Goal: Task Accomplishment & Management: Complete application form

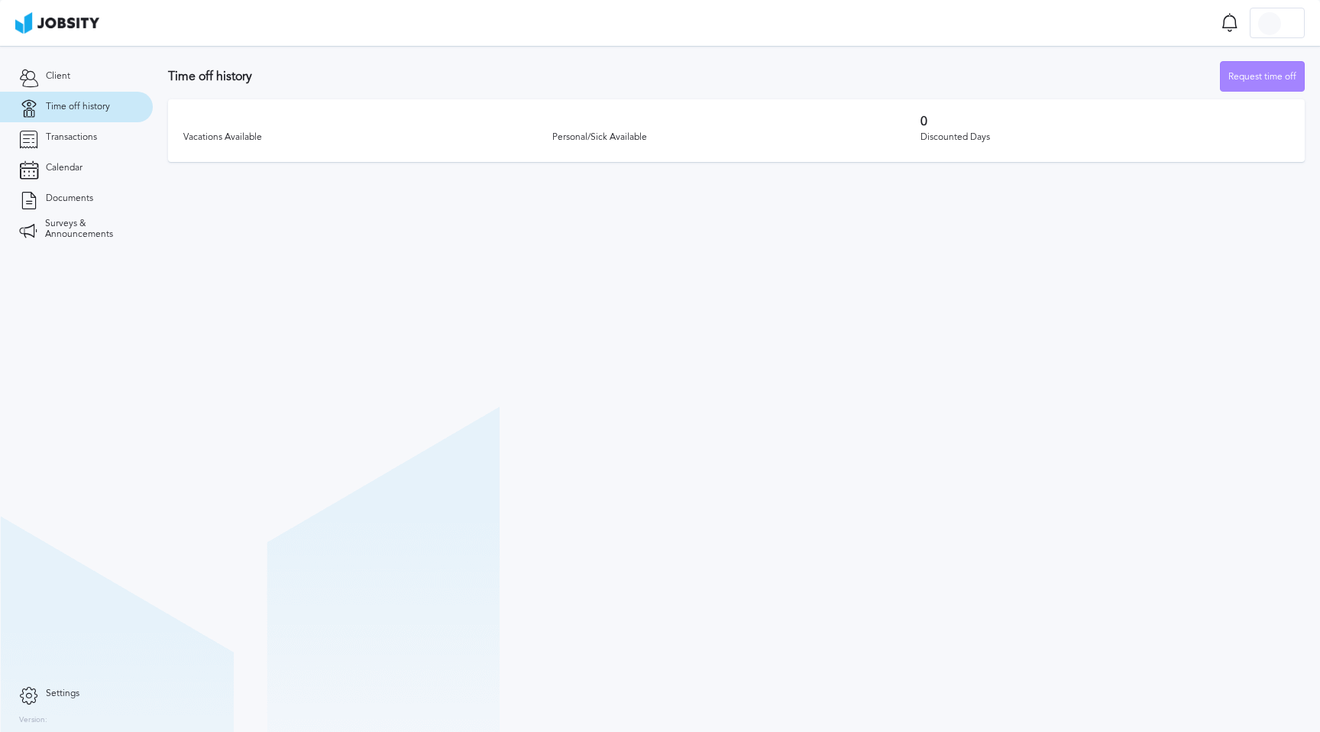
click at [1235, 79] on div "Request time off" at bounding box center [1262, 77] width 83 height 31
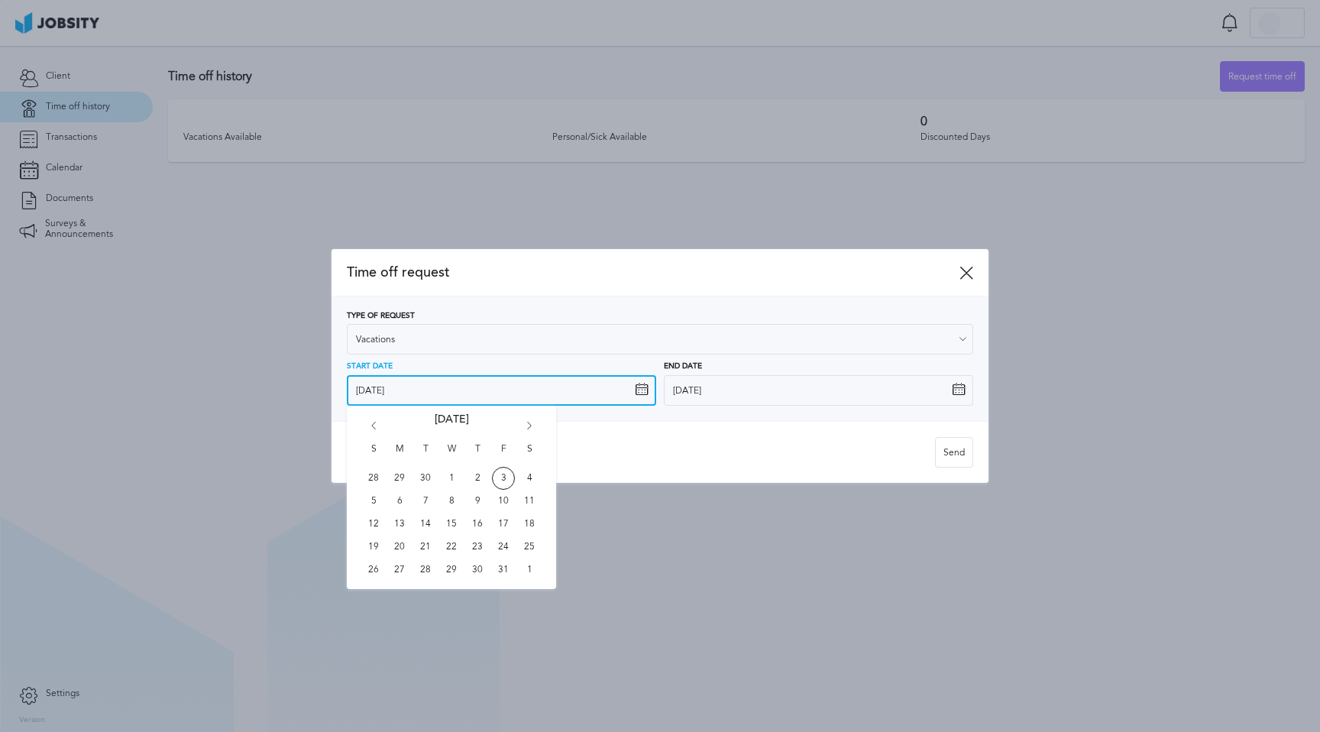
click at [461, 383] on input "[DATE]" at bounding box center [501, 390] width 309 height 31
click at [529, 431] on icon "Go forward 1 month" at bounding box center [529, 429] width 14 height 14
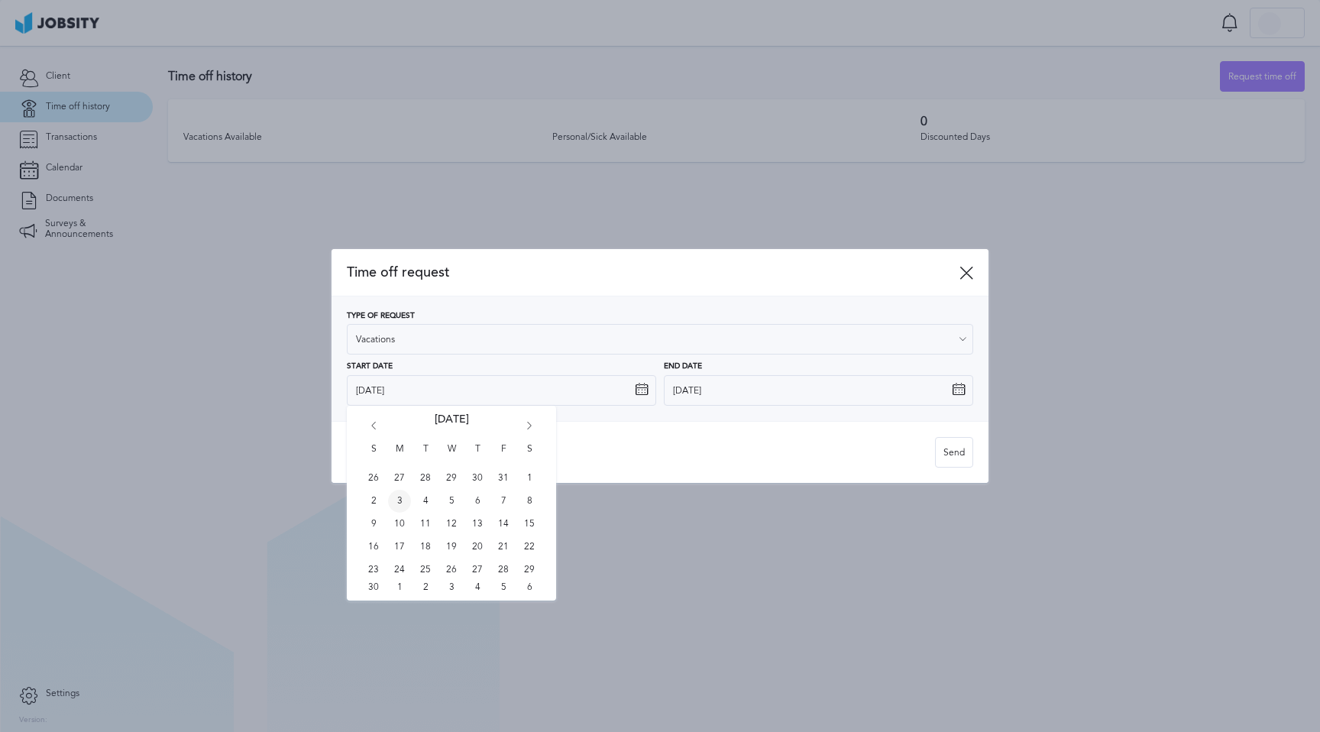
click at [399, 504] on span "3" at bounding box center [399, 501] width 23 height 23
type input "[DATE]"
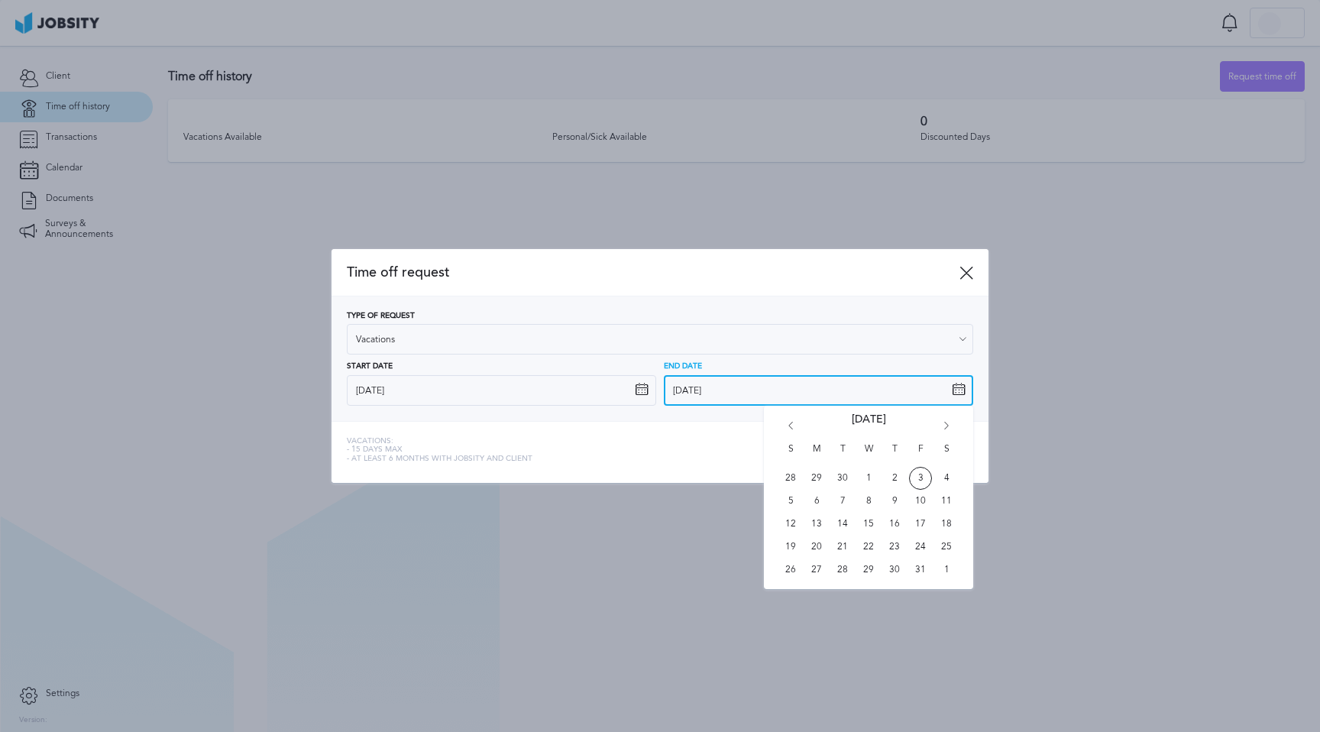
click at [716, 390] on input "[DATE]" at bounding box center [818, 390] width 309 height 31
click at [949, 425] on icon "Go forward 1 month" at bounding box center [947, 429] width 14 height 14
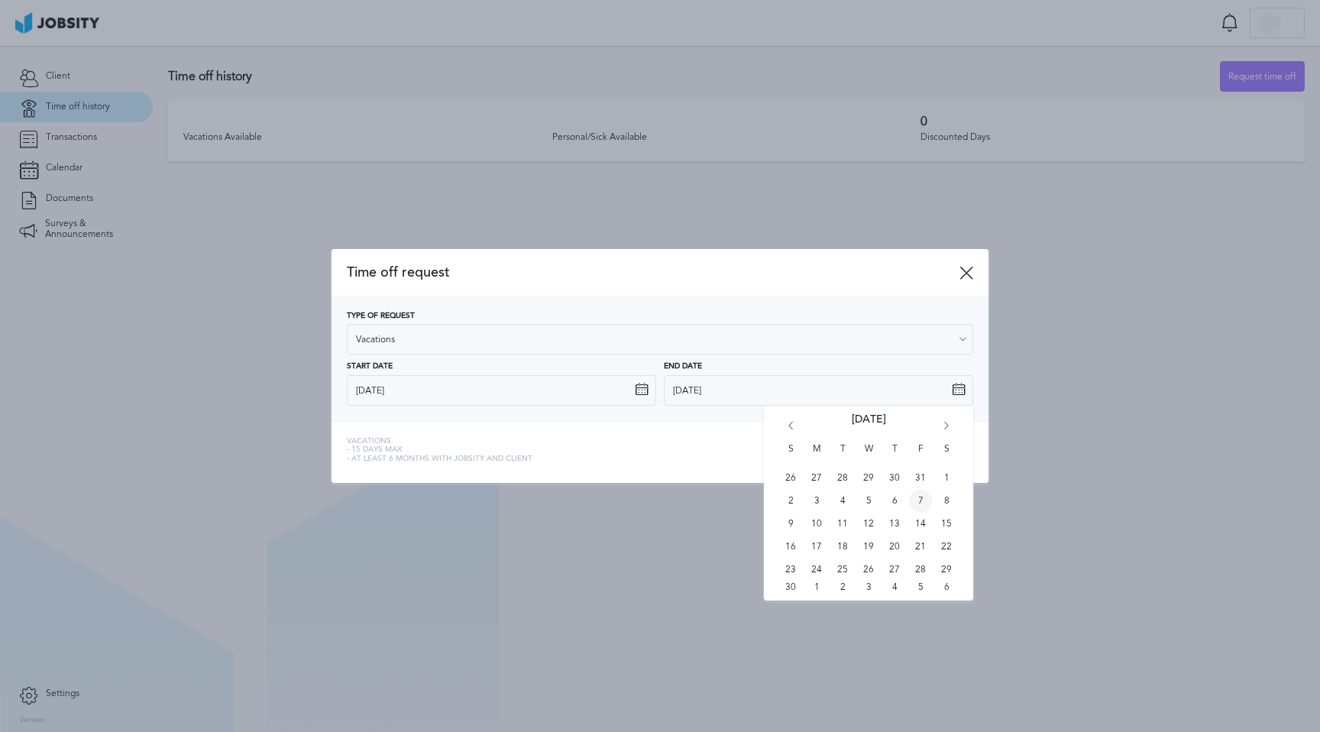
click at [919, 502] on span "7" at bounding box center [920, 501] width 23 height 23
type input "[DATE]"
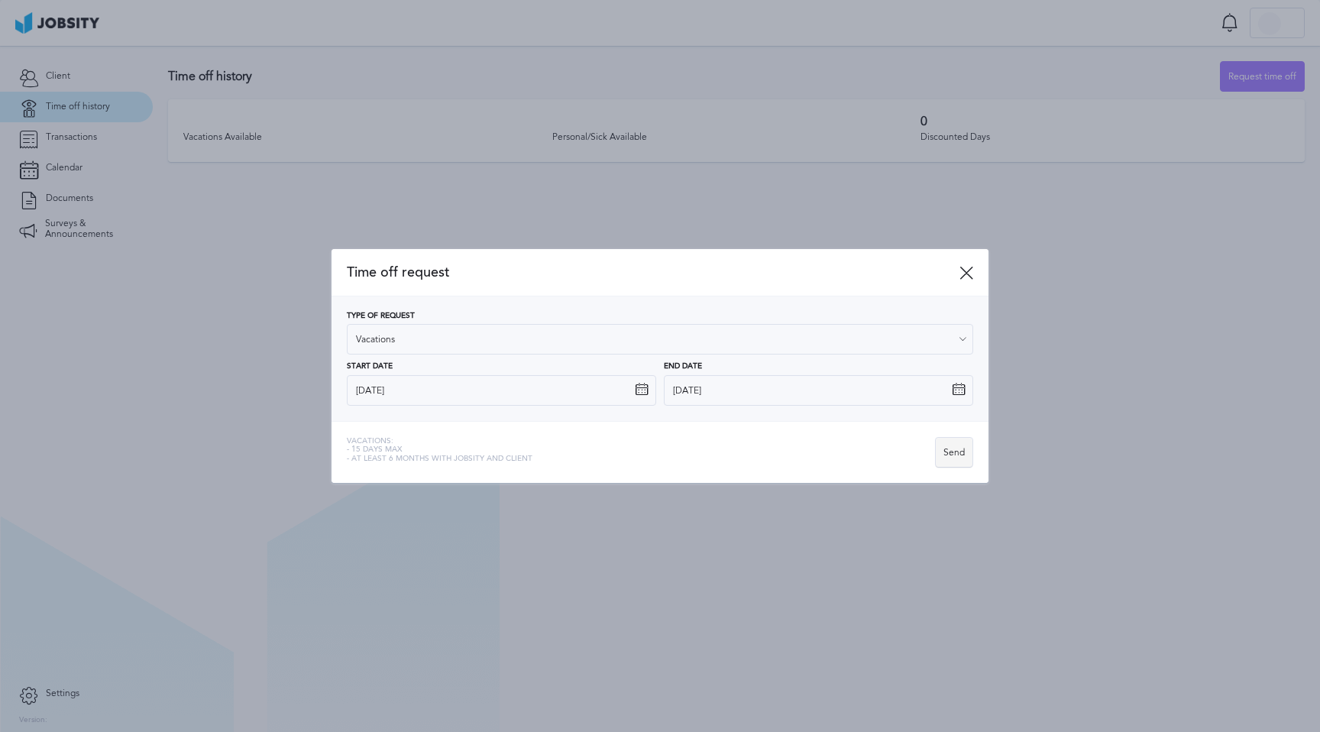
click at [956, 450] on div "Send" at bounding box center [954, 453] width 37 height 31
click at [1258, 143] on div at bounding box center [660, 366] width 1320 height 732
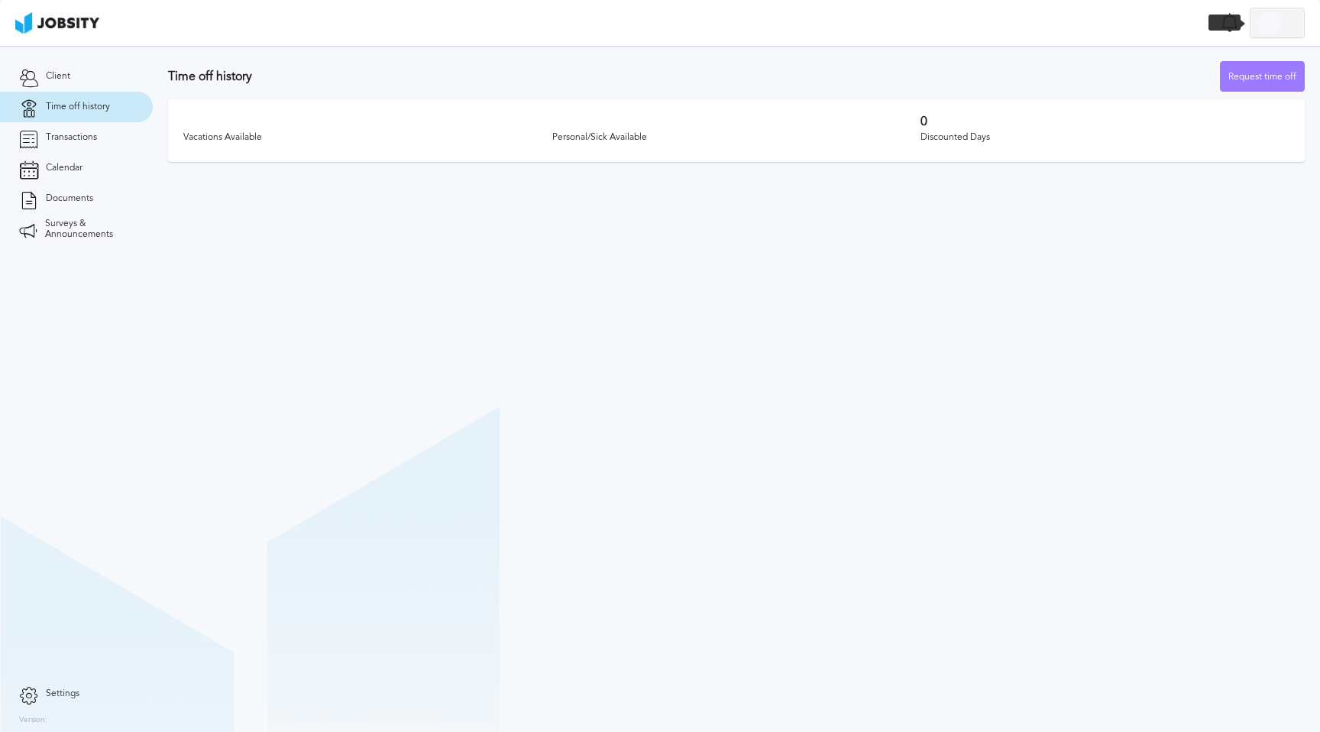
click at [1275, 31] on div at bounding box center [1269, 23] width 23 height 23
click at [1287, 21] on li "Log Out" at bounding box center [1277, 23] width 55 height 31
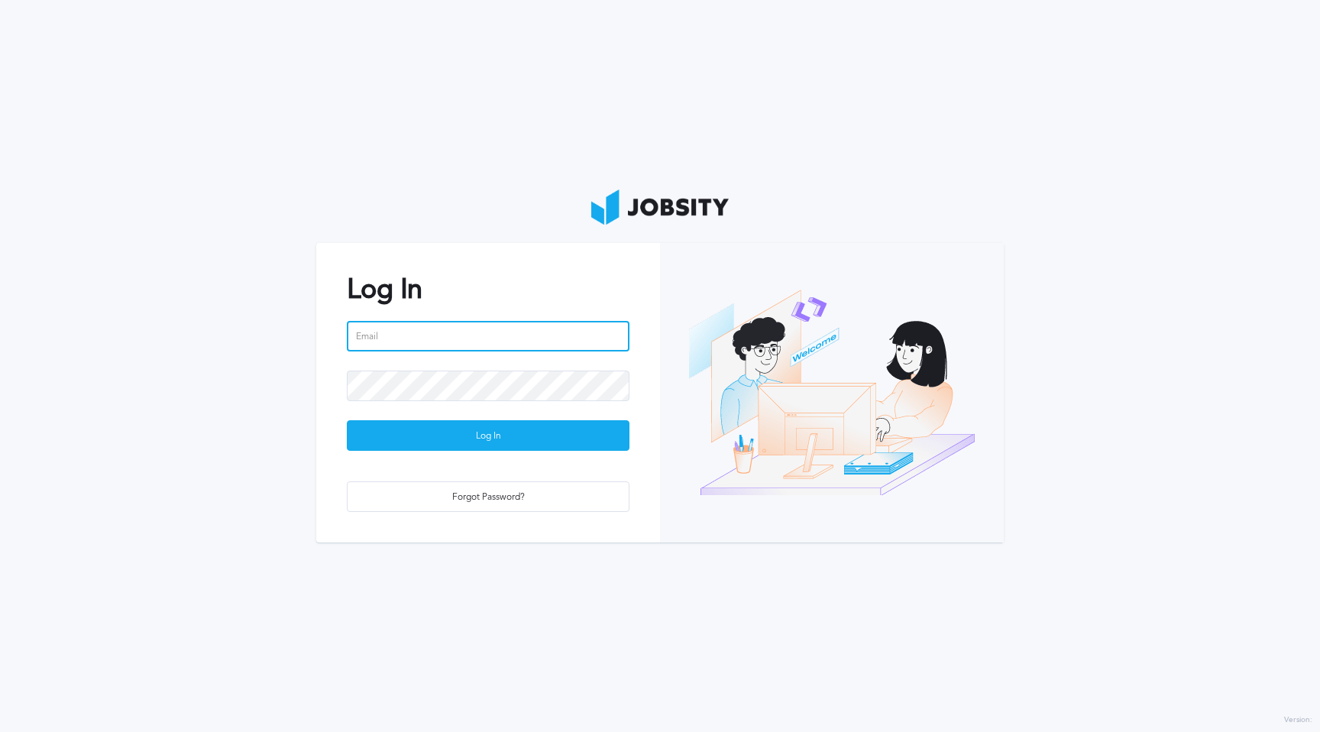
click at [516, 334] on input "email" at bounding box center [488, 336] width 283 height 31
type input "[PERSON_NAME][EMAIL_ADDRESS][DOMAIN_NAME]"
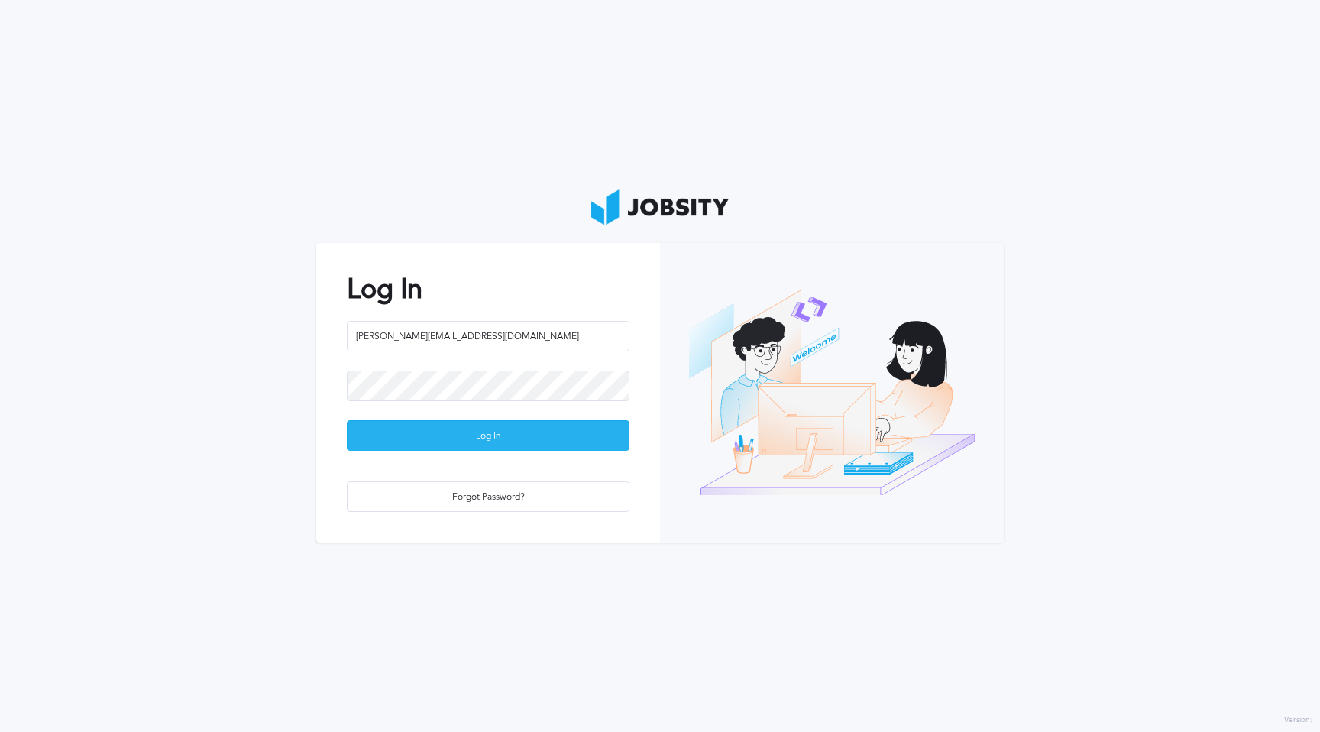
click at [509, 432] on div "Log In" at bounding box center [488, 436] width 281 height 31
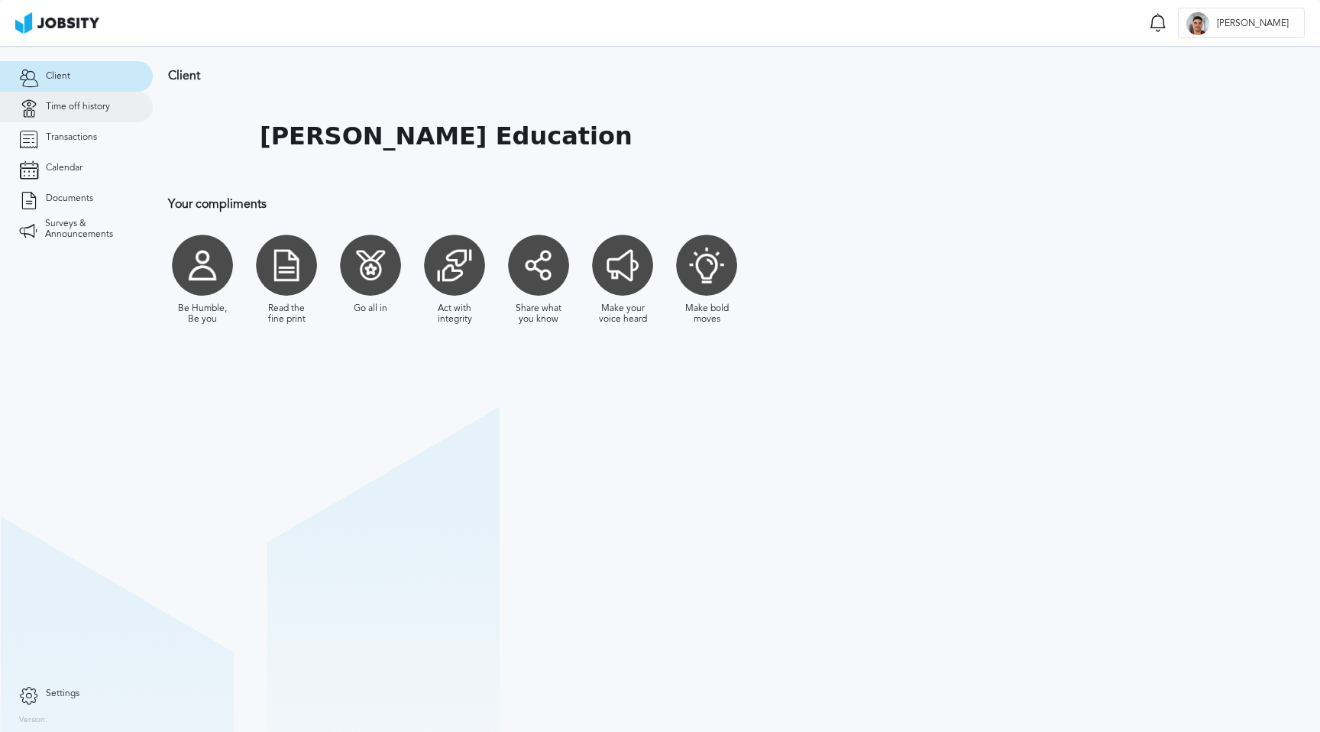
click at [86, 110] on span "Time off history" at bounding box center [78, 107] width 64 height 11
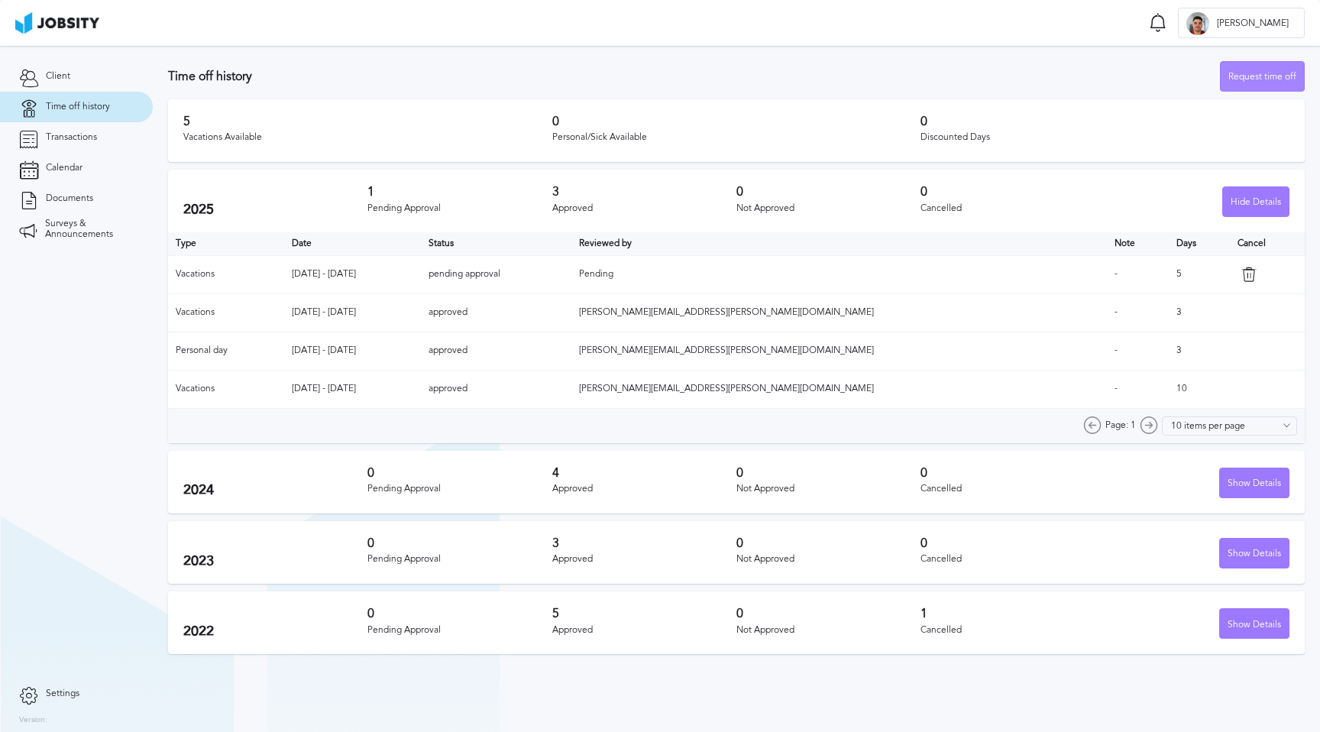
click at [1267, 71] on div "Request time off" at bounding box center [1262, 77] width 83 height 31
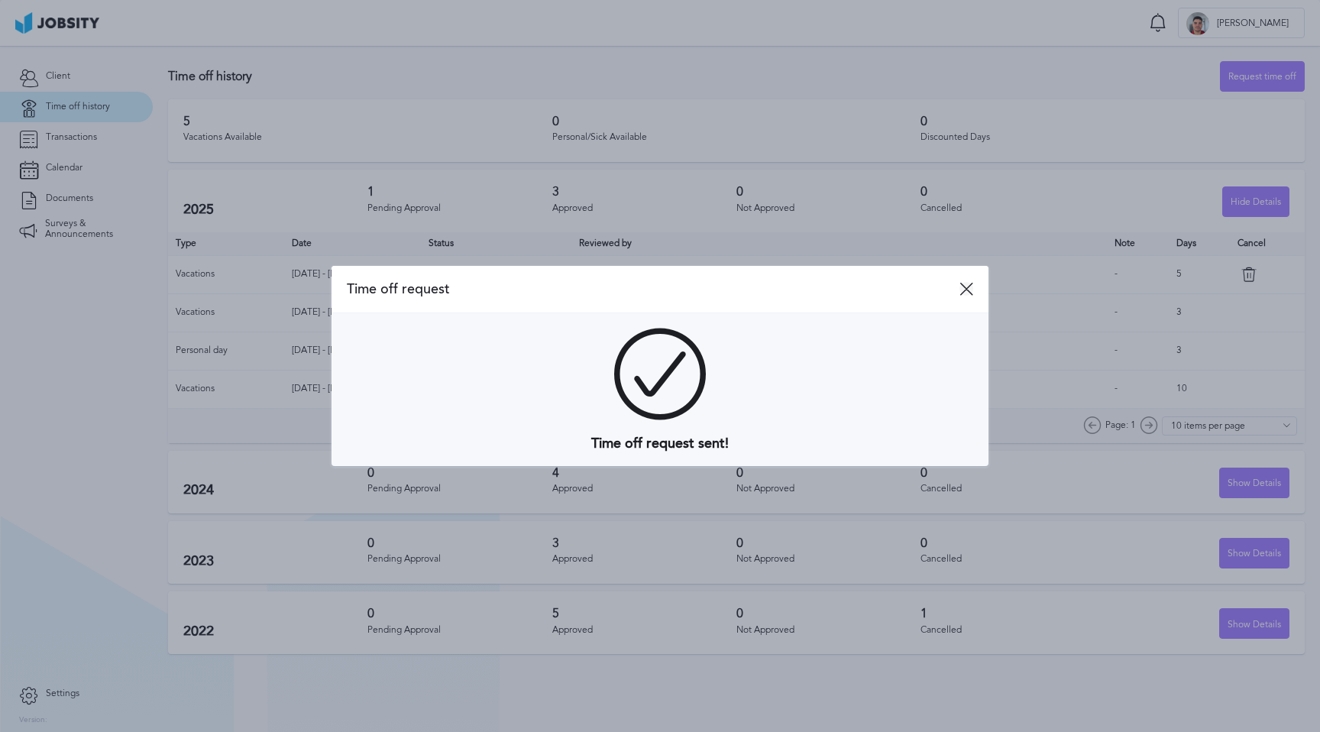
click at [972, 292] on icon at bounding box center [966, 289] width 14 height 14
